Goal: Task Accomplishment & Management: Complete application form

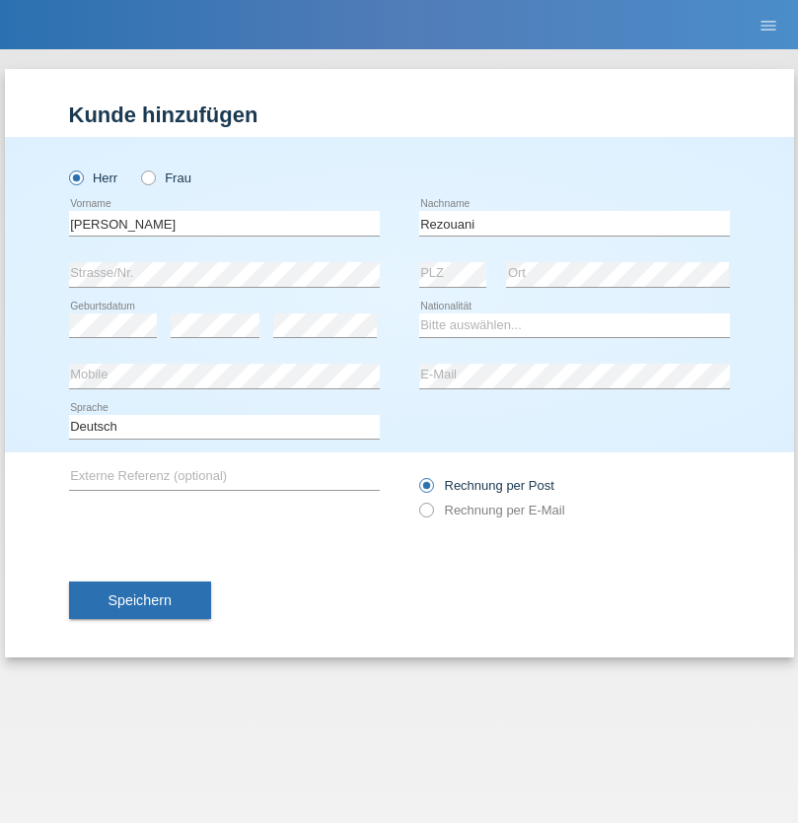
type input "Rezouani"
select select "DZ"
select select "C"
select select "12"
select select "06"
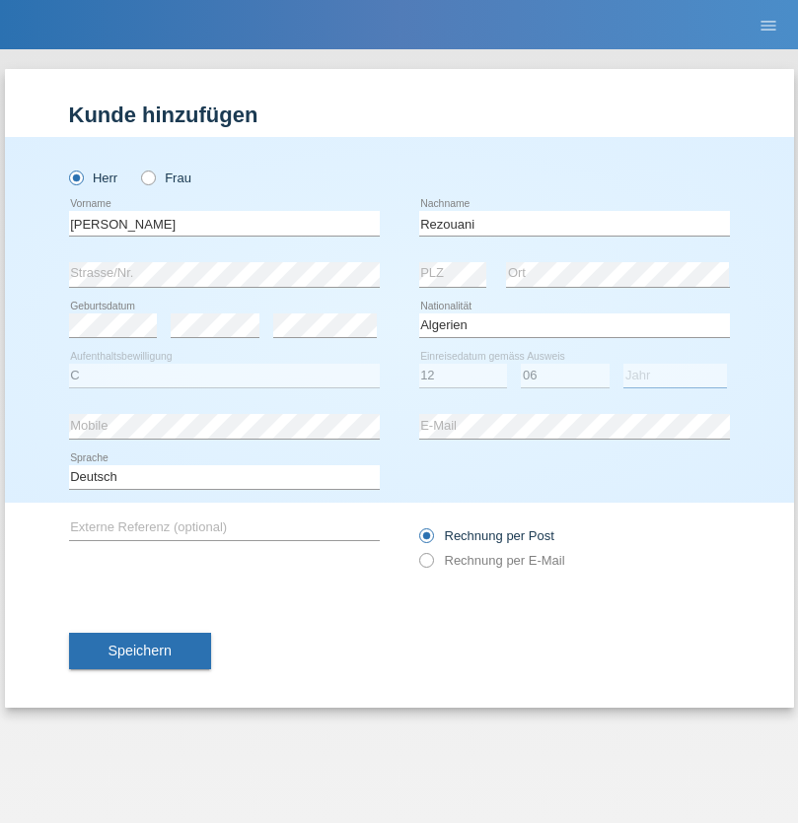
select select "2020"
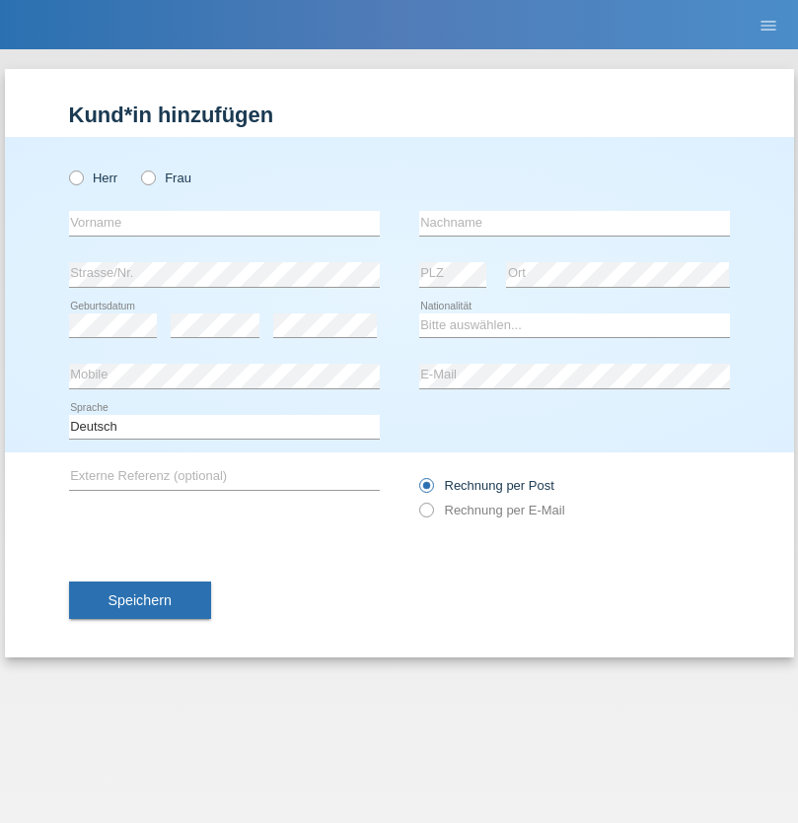
radio input "true"
click at [224, 223] on input "text" at bounding box center [224, 223] width 311 height 25
type input "[PERSON_NAME]"
click at [574, 223] on input "text" at bounding box center [574, 223] width 311 height 25
type input "may"
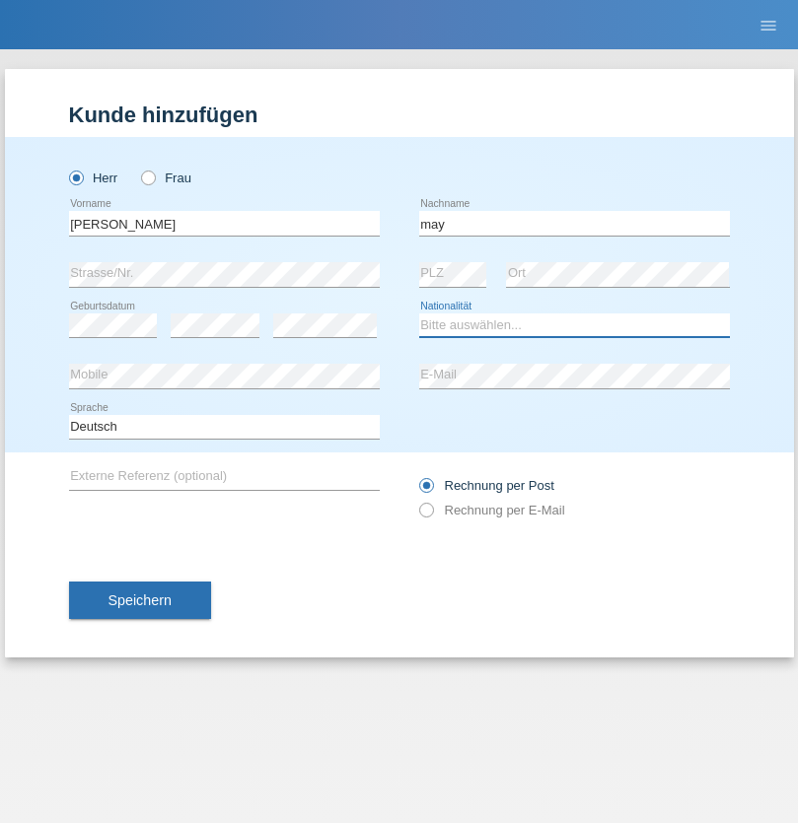
select select "DE"
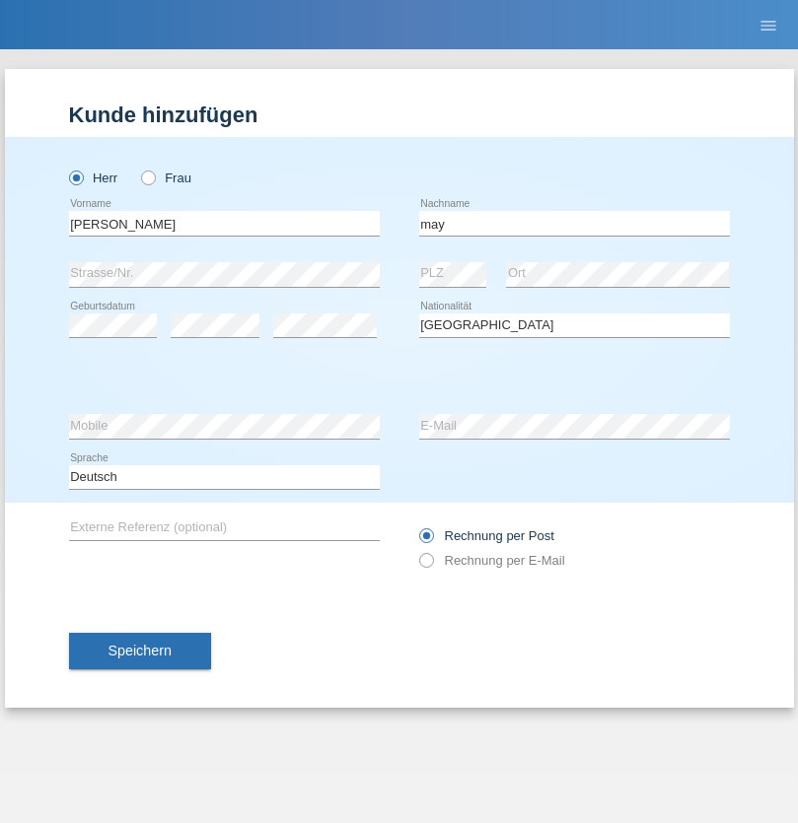
select select "C"
select select "27"
select select "04"
select select "2012"
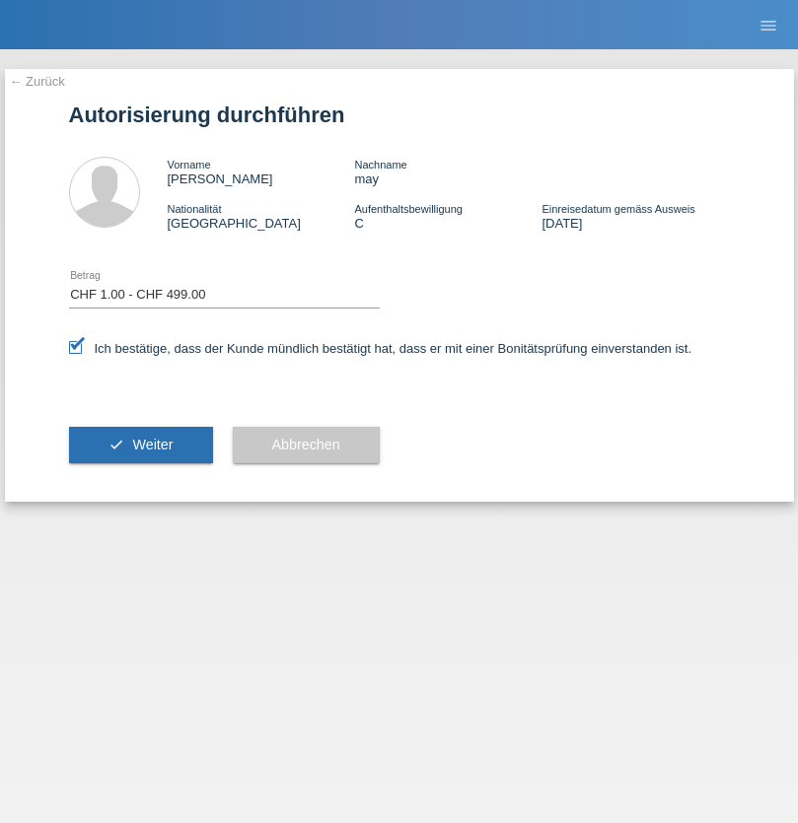
select select "1"
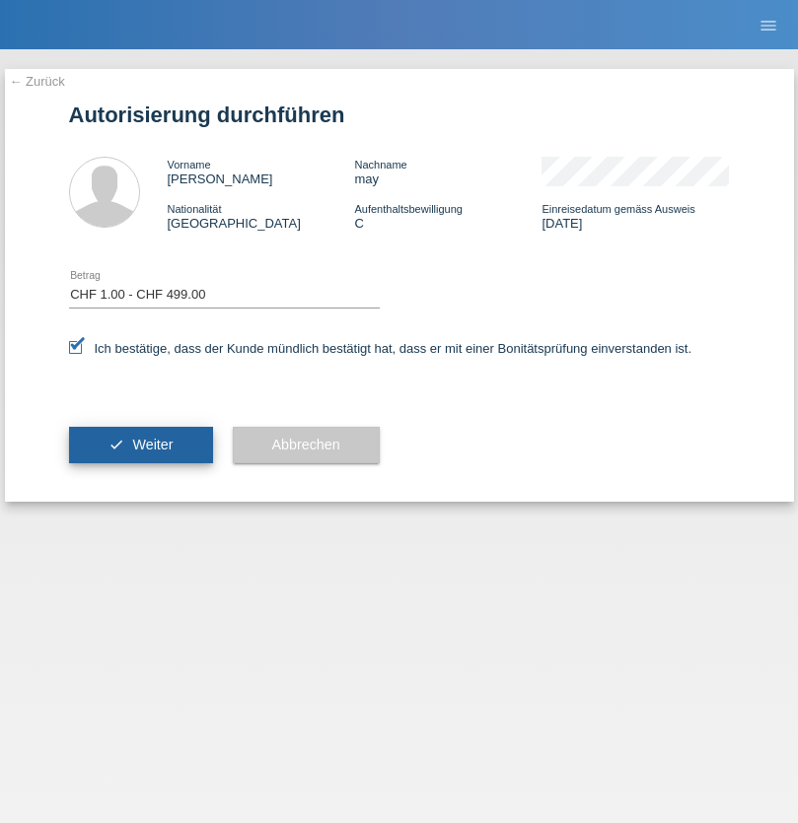
click at [140, 445] on span "Weiter" at bounding box center [152, 445] width 40 height 16
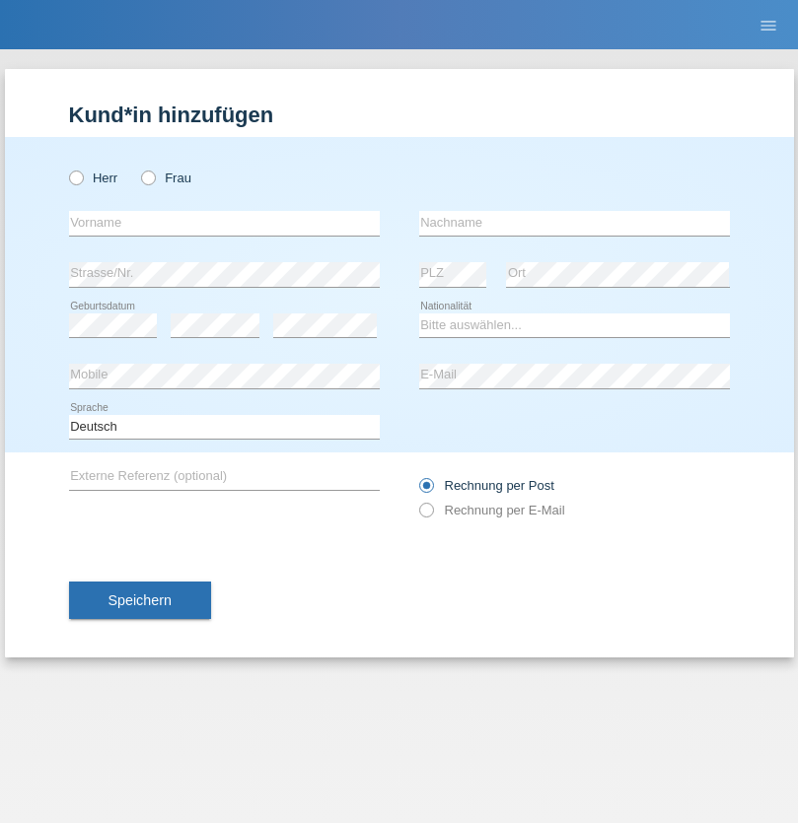
radio input "true"
click at [224, 223] on input "text" at bounding box center [224, 223] width 311 height 25
type input "blakore"
click at [574, 223] on input "text" at bounding box center [574, 223] width 311 height 25
type input "aime"
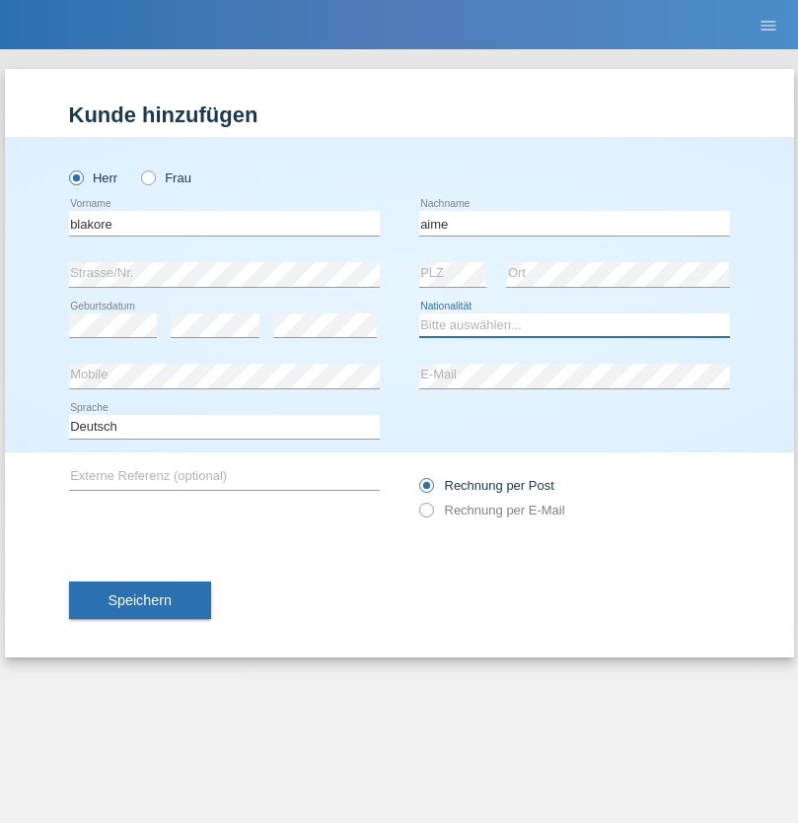
select select "CI"
select select "C"
select select "22"
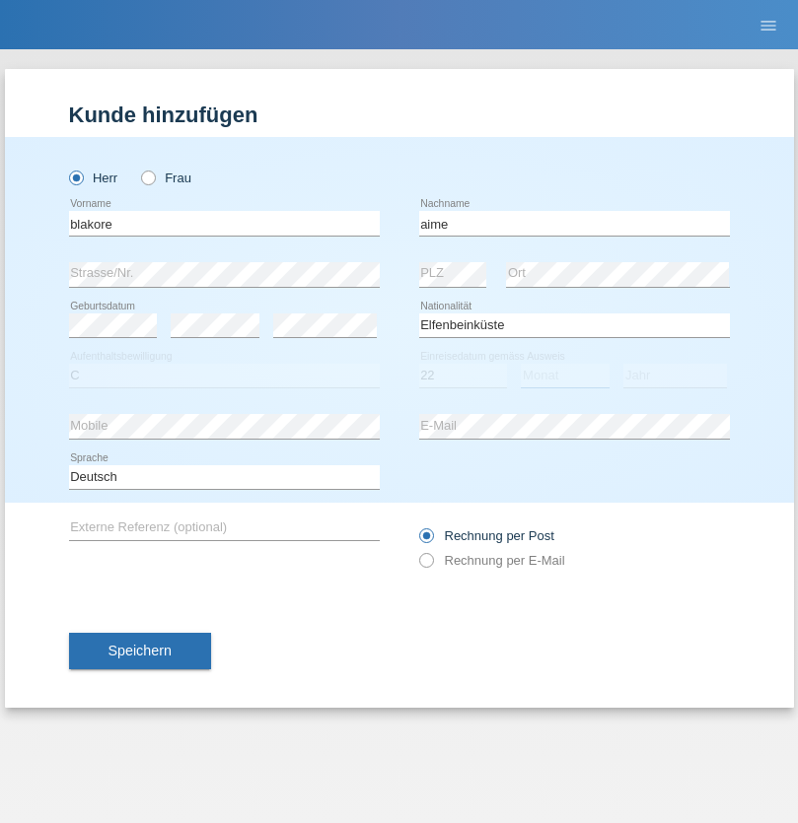
select select "01"
select select "2005"
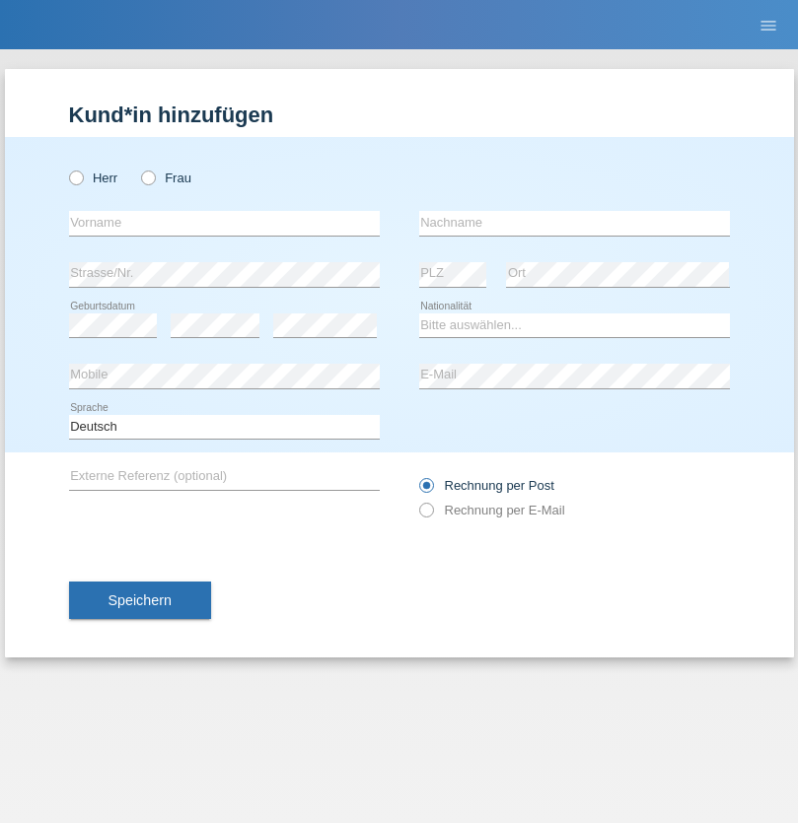
radio input "true"
click at [224, 223] on input "text" at bounding box center [224, 223] width 311 height 25
type input "Antho"
click at [574, 223] on input "text" at bounding box center [574, 223] width 311 height 25
type input "Sidd"
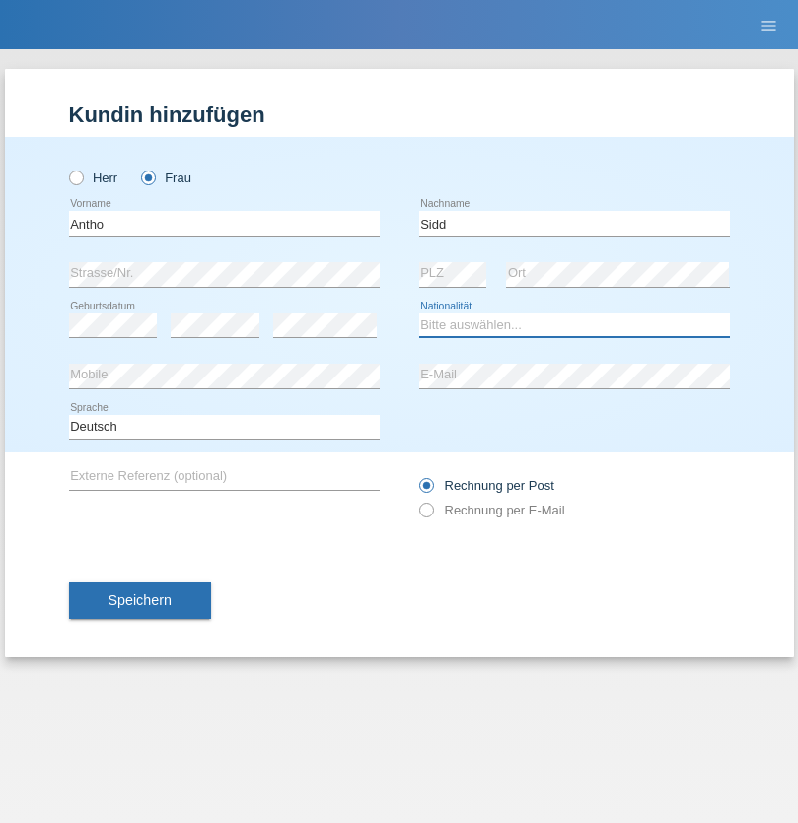
select select "CH"
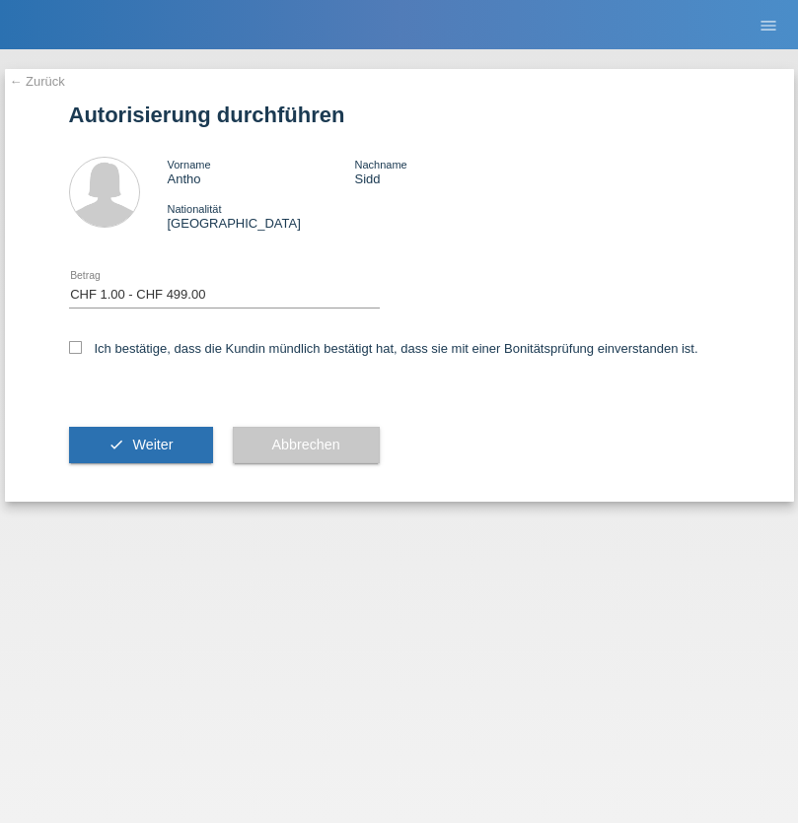
select select "1"
checkbox input "true"
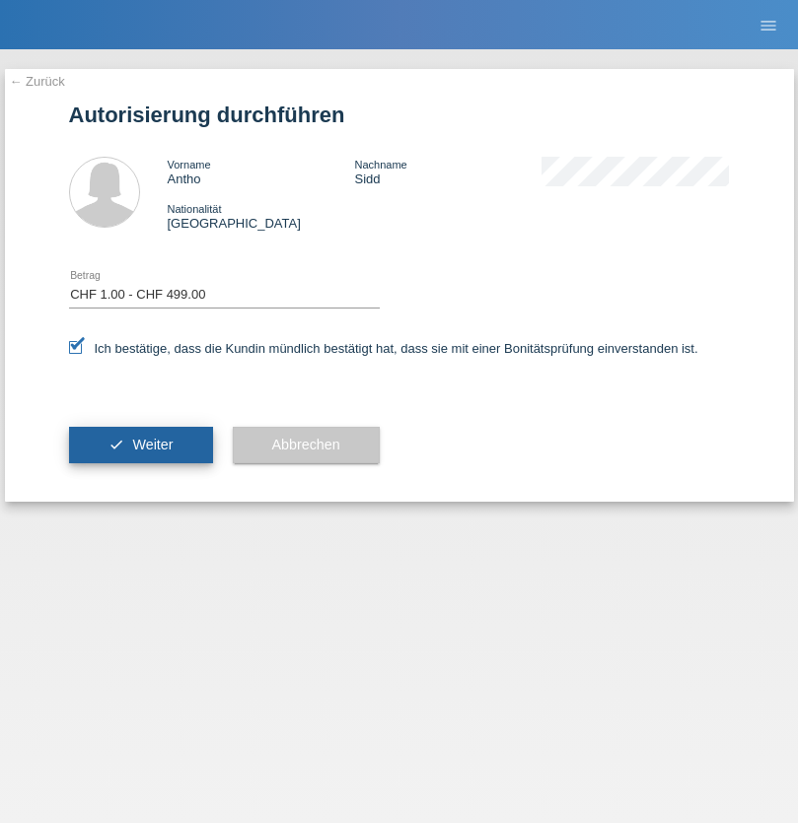
click at [140, 445] on span "Weiter" at bounding box center [152, 445] width 40 height 16
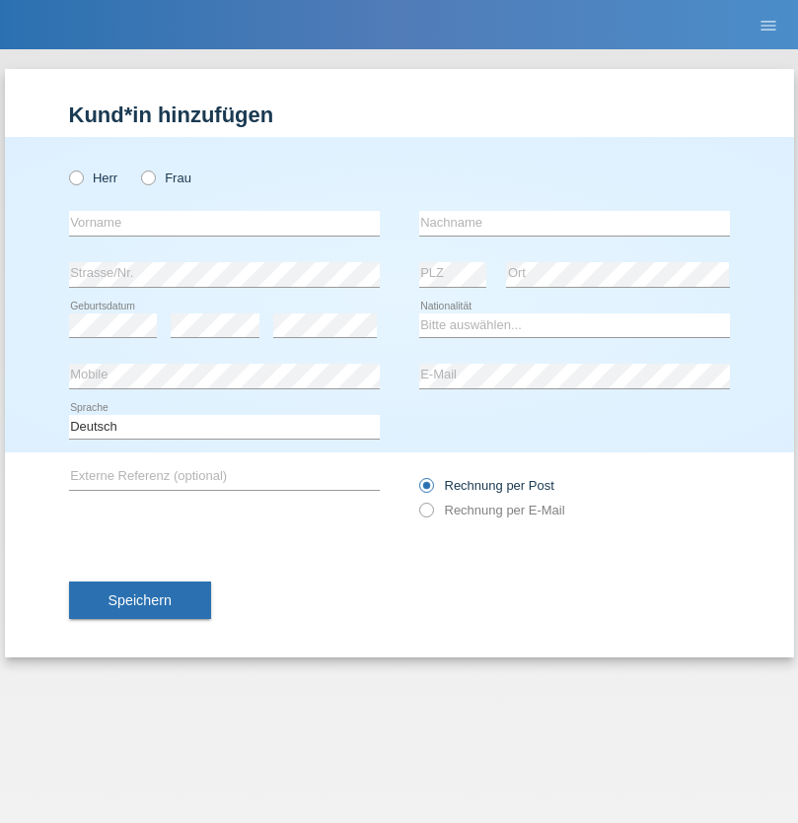
radio input "true"
click at [224, 223] on input "text" at bounding box center [224, 223] width 311 height 25
type input "Anthony"
click at [574, 223] on input "text" at bounding box center [574, 223] width 311 height 25
type input "Siddi"
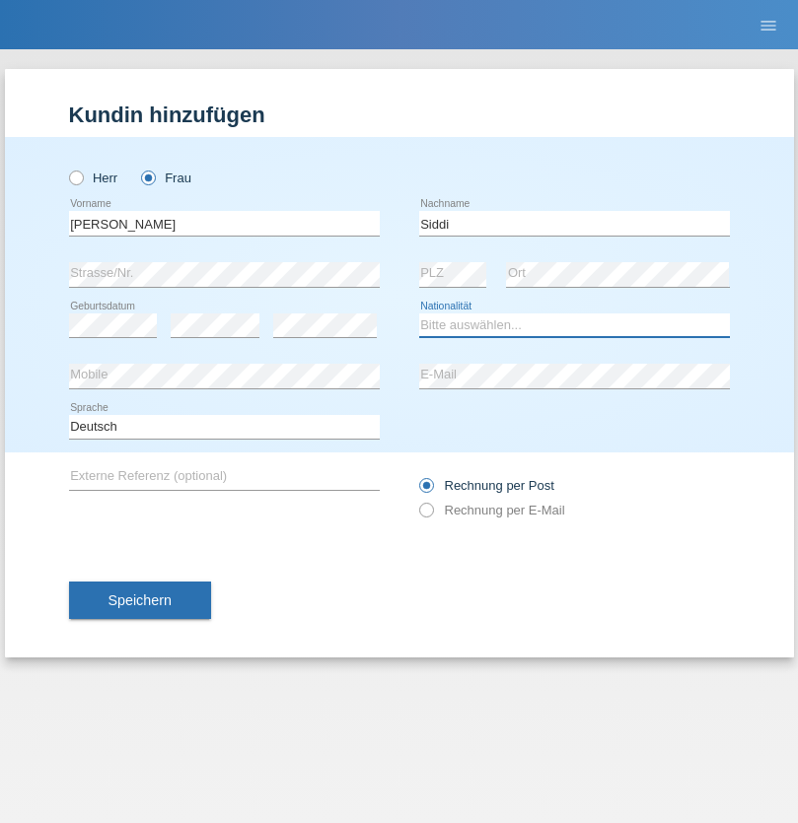
select select "CH"
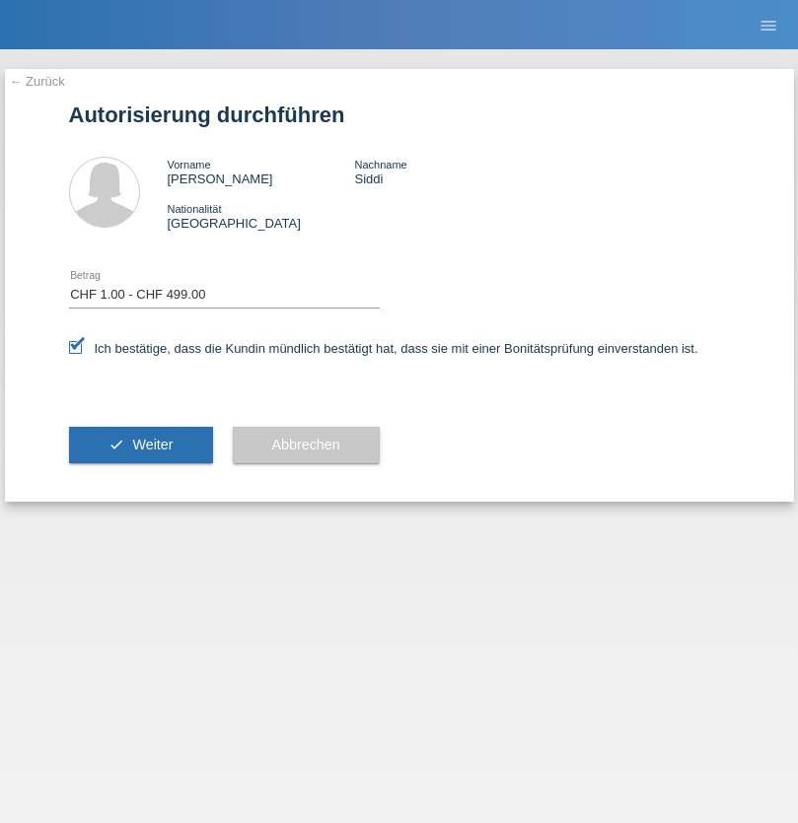
select select "1"
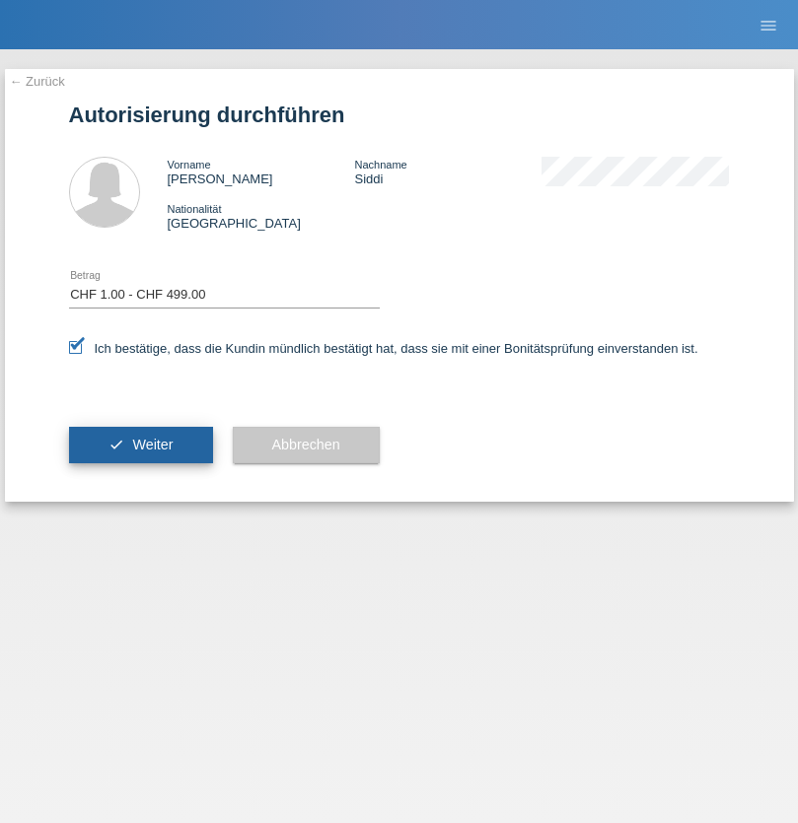
click at [140, 445] on span "Weiter" at bounding box center [152, 445] width 40 height 16
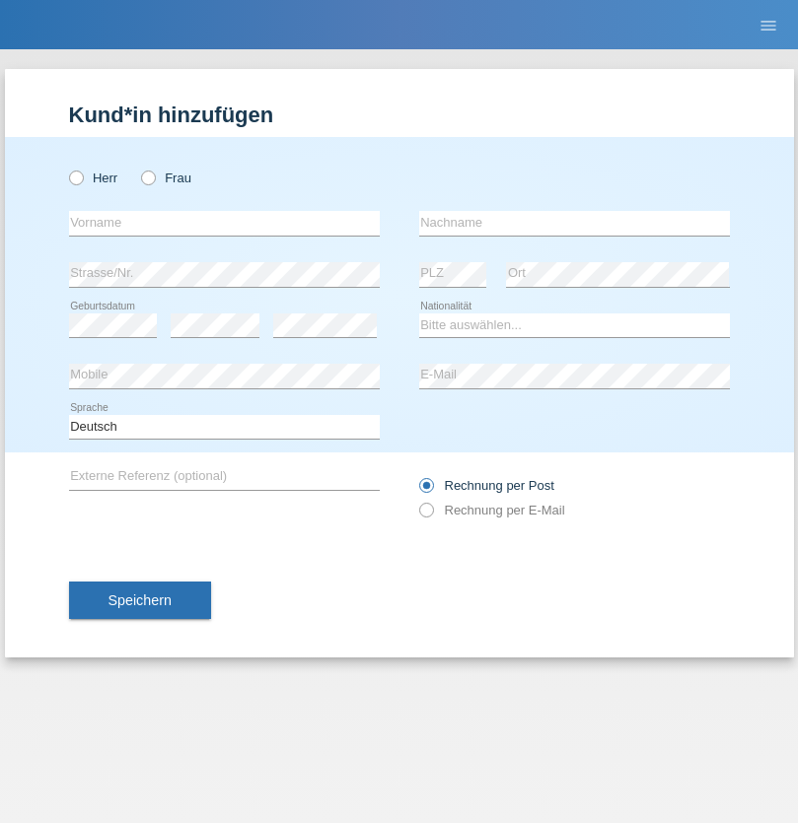
radio input "true"
click at [224, 223] on input "text" at bounding box center [224, 223] width 311 height 25
type input "[PERSON_NAME]"
click at [574, 223] on input "text" at bounding box center [574, 223] width 311 height 25
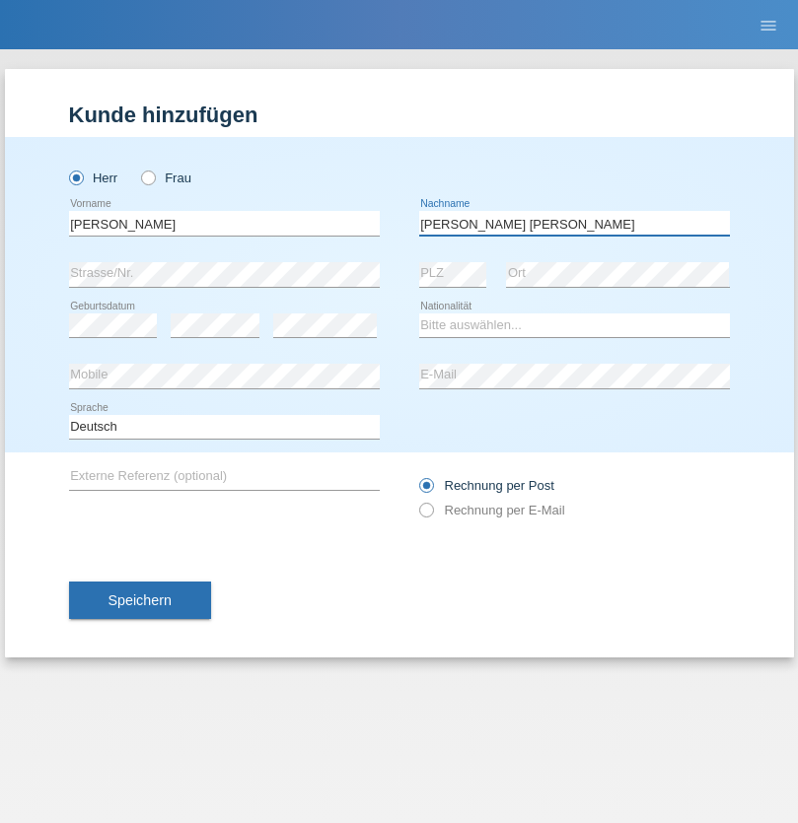
type input "[PERSON_NAME] [PERSON_NAME]"
select select "CH"
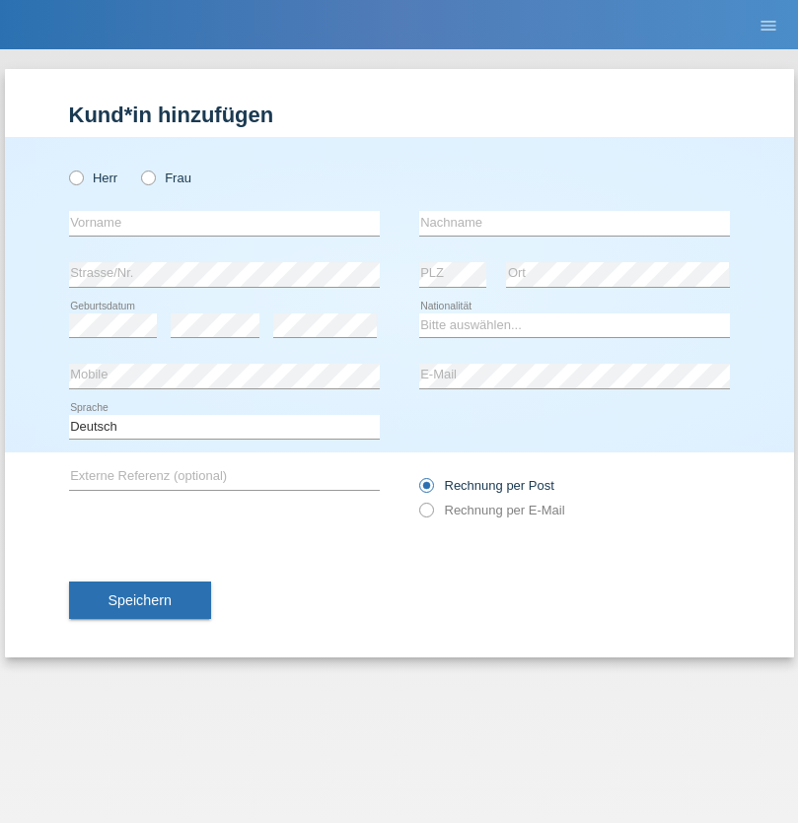
radio input "true"
click at [224, 223] on input "text" at bounding box center [224, 223] width 311 height 25
type input "[PERSON_NAME]"
click at [574, 223] on input "text" at bounding box center [574, 223] width 311 height 25
type input "Mankete"
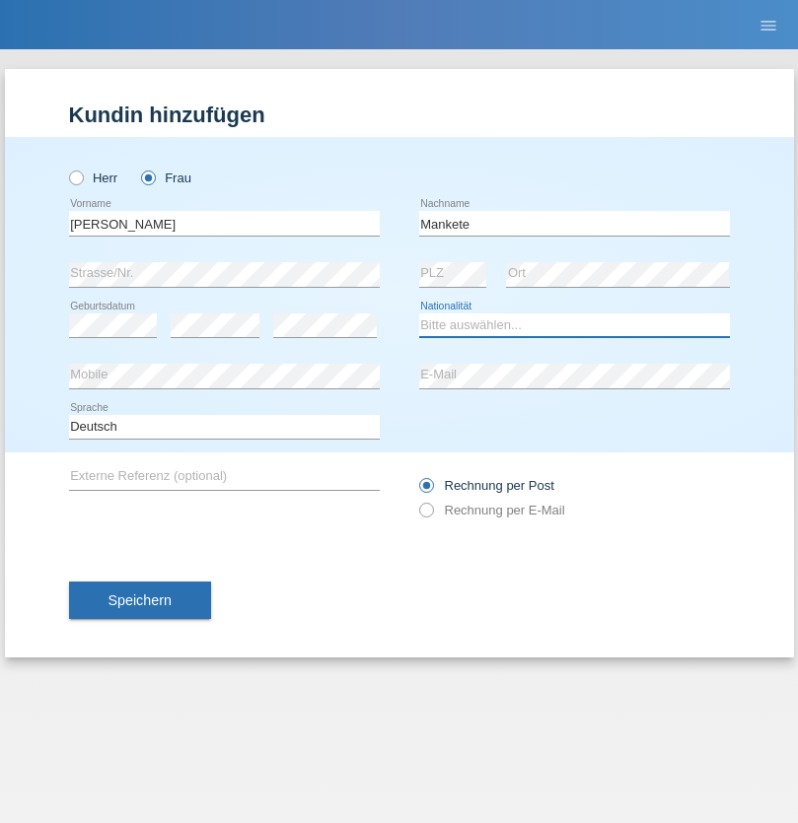
select select "CH"
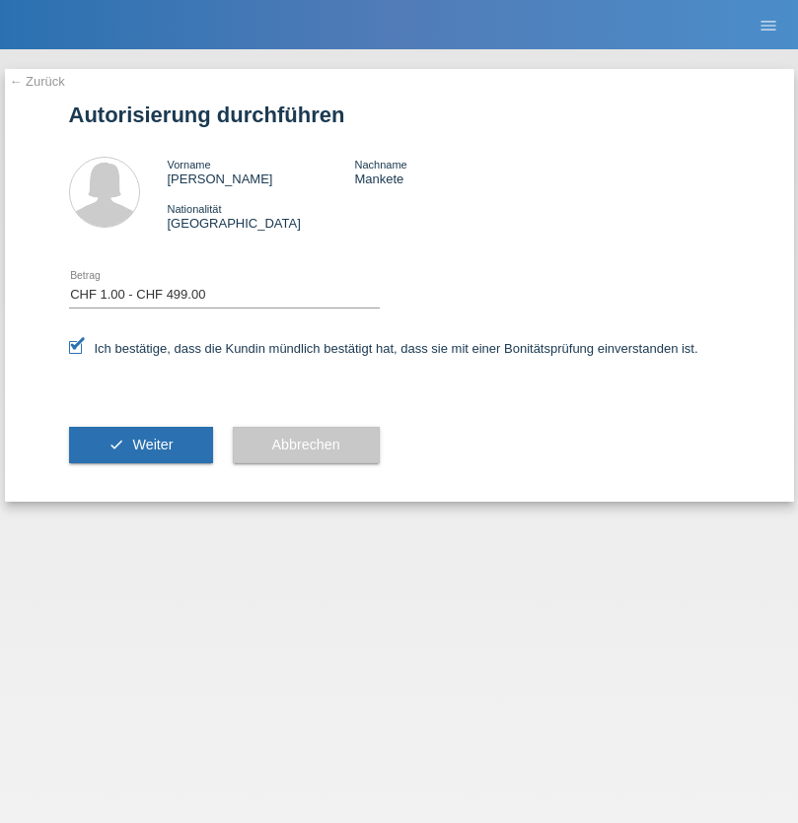
select select "1"
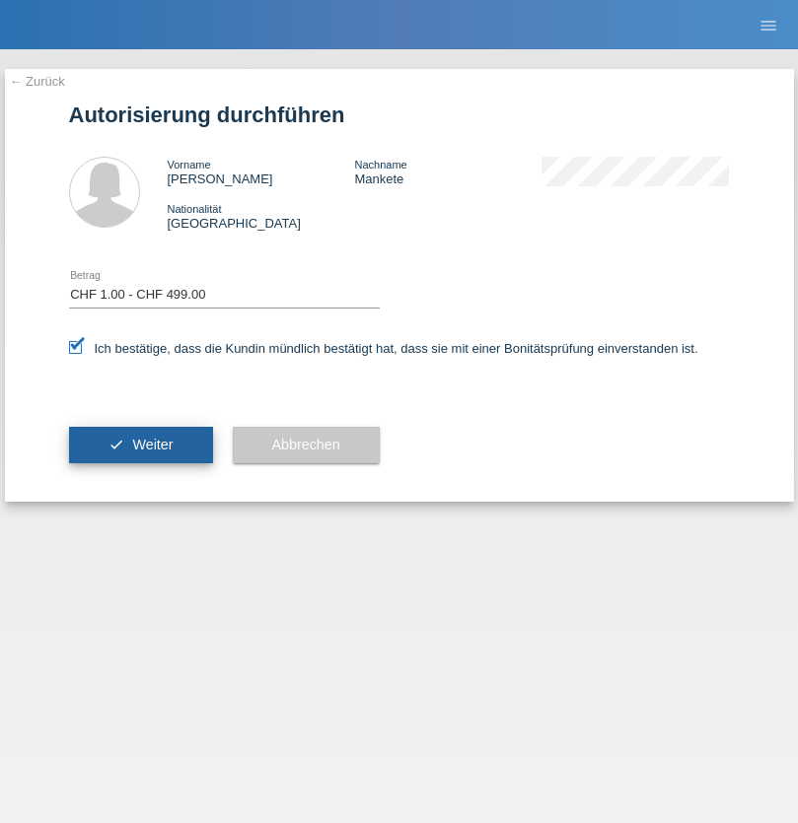
click at [140, 445] on span "Weiter" at bounding box center [152, 445] width 40 height 16
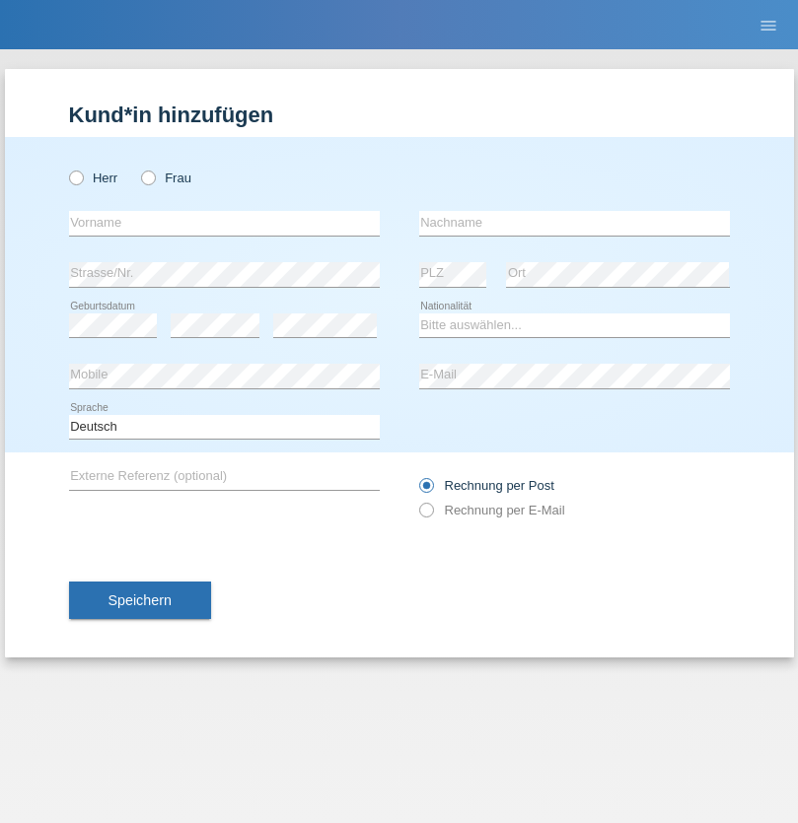
radio input "true"
click at [224, 223] on input "text" at bounding box center [224, 223] width 311 height 25
type input "Nemanja"
click at [574, 223] on input "text" at bounding box center [574, 223] width 311 height 25
type input "Stankovic"
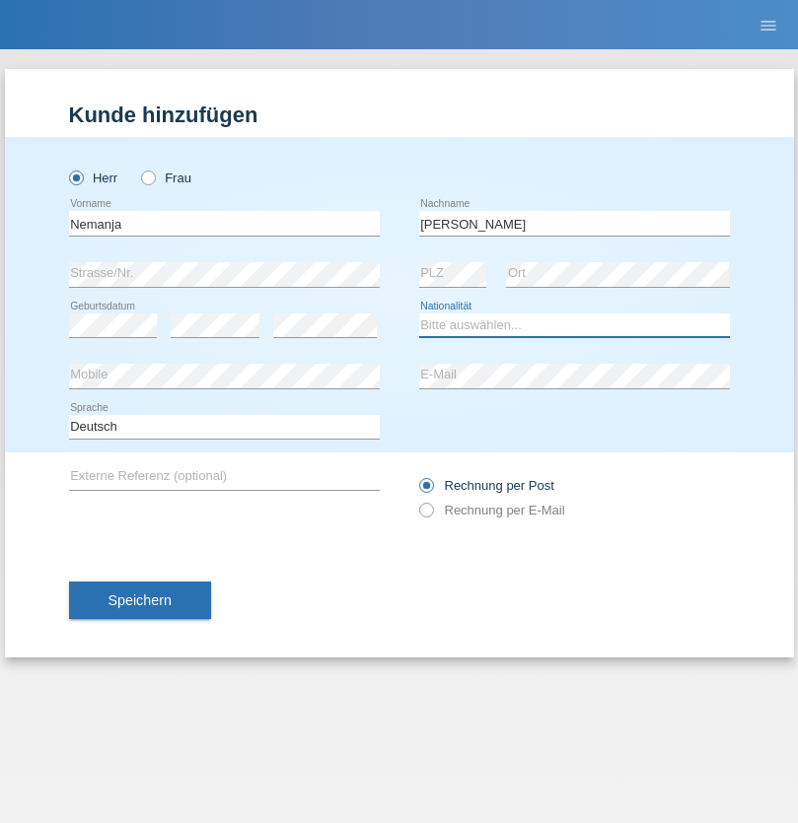
select select "IT"
select select "C"
select select "26"
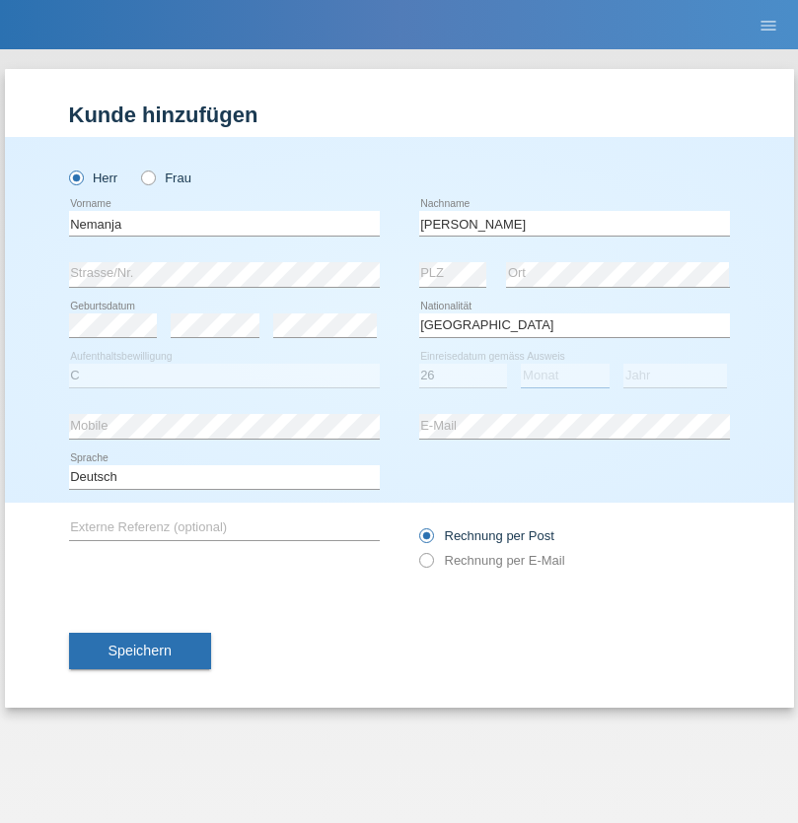
select select "08"
select select "2017"
